Goal: Transaction & Acquisition: Purchase product/service

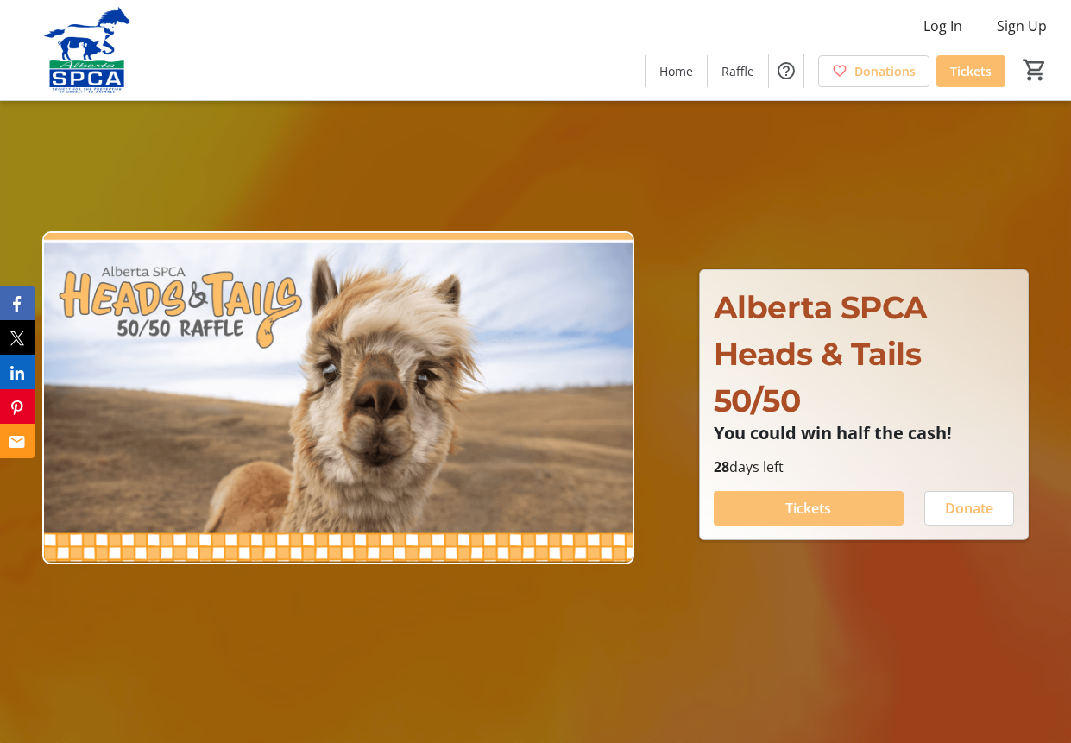
click at [815, 510] on span "Tickets" at bounding box center [809, 508] width 46 height 21
click at [805, 508] on span "Tickets" at bounding box center [809, 508] width 46 height 21
click at [788, 492] on span at bounding box center [809, 508] width 190 height 41
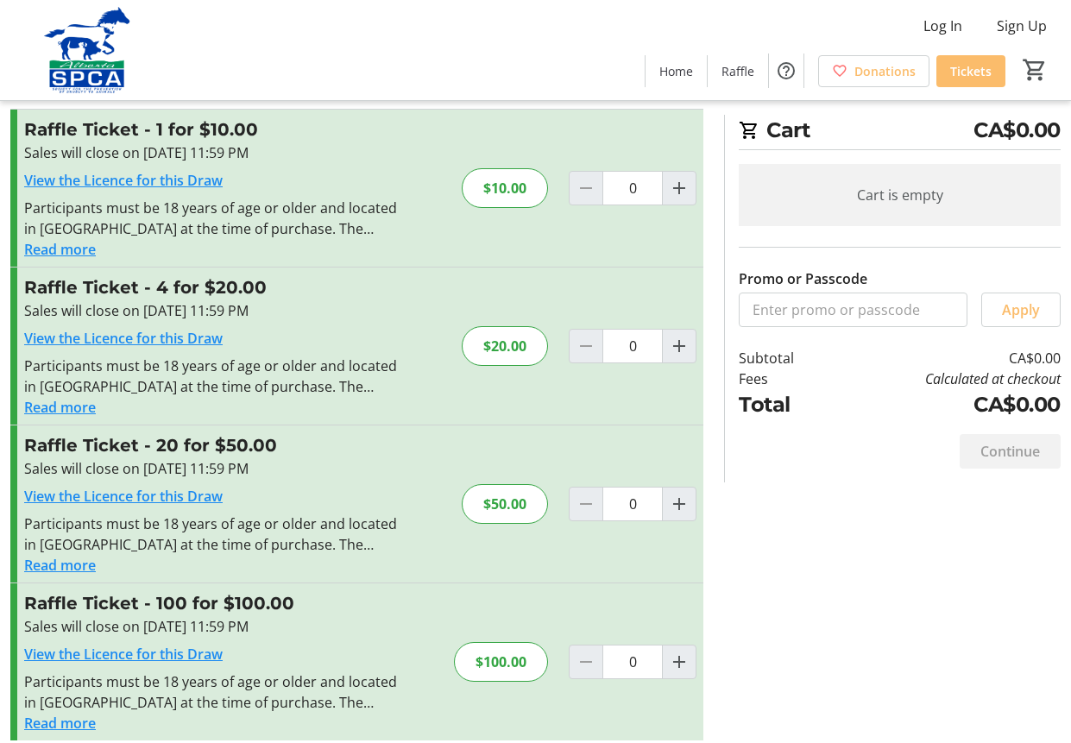
scroll to position [52, 0]
